Goal: Navigation & Orientation: Go to known website

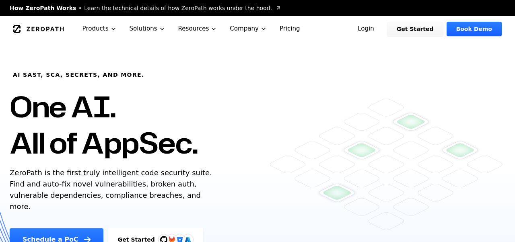
click at [370, 31] on link "Login" at bounding box center [366, 29] width 36 height 14
